Goal: Navigation & Orientation: Find specific page/section

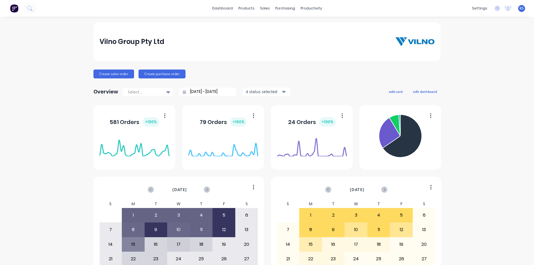
click at [500, 86] on div "Vilno Group Pty Ltd Create sales order Create purchase order Overview Select...…" at bounding box center [267, 167] width 534 height 290
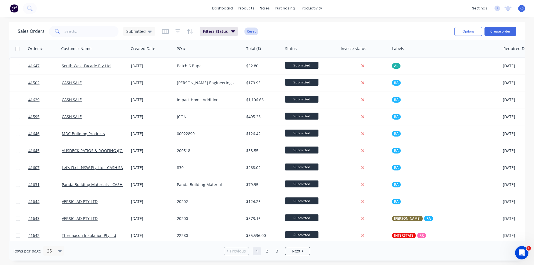
click at [251, 33] on button "Reset" at bounding box center [251, 32] width 14 height 8
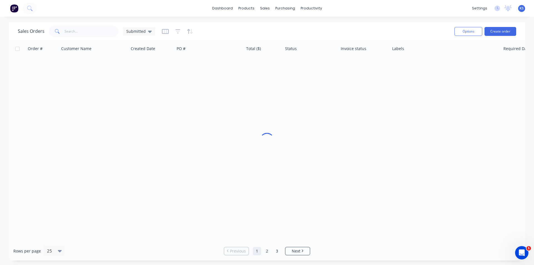
click at [317, 25] on div "Sales Orders Submitted" at bounding box center [234, 31] width 432 height 14
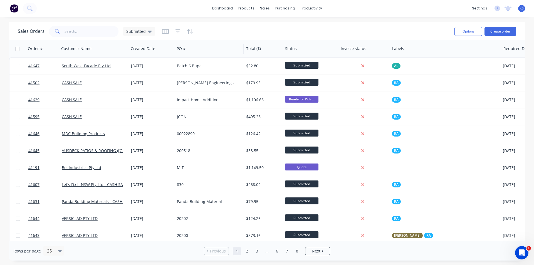
click at [239, 45] on div "PO #" at bounding box center [209, 48] width 70 height 17
click at [243, 36] on div "Sales Orders Submitted" at bounding box center [234, 31] width 432 height 14
